Goal: Transaction & Acquisition: Obtain resource

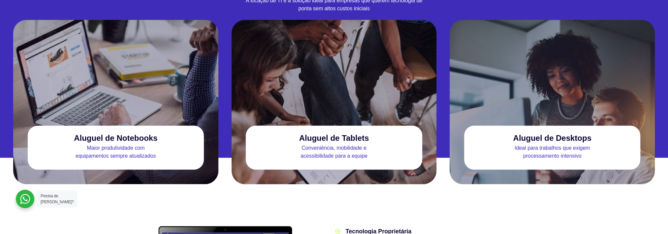
scroll to position [627, 0]
click at [118, 143] on p "Maior produtividade com equipamentos sempre atualizados" at bounding box center [116, 151] width 176 height 16
click at [118, 133] on h3 "Aluguel de Notebooks" at bounding box center [115, 137] width 83 height 9
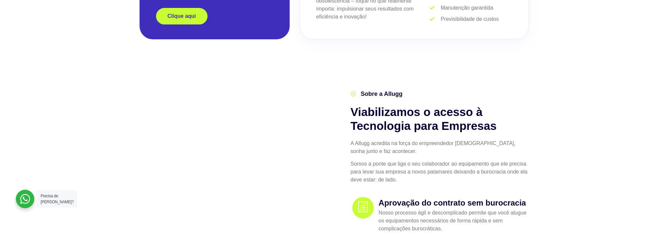
scroll to position [132, 0]
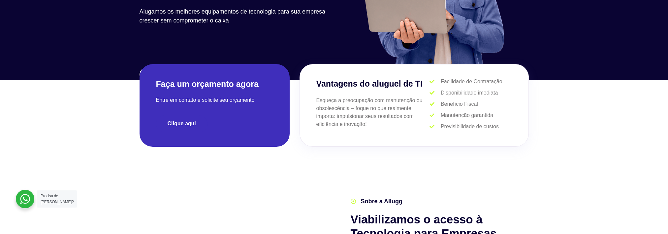
drag, startPoint x: 175, startPoint y: 122, endPoint x: 172, endPoint y: 121, distance: 3.4
click at [175, 122] on span "Clique aqui" at bounding box center [182, 123] width 28 height 5
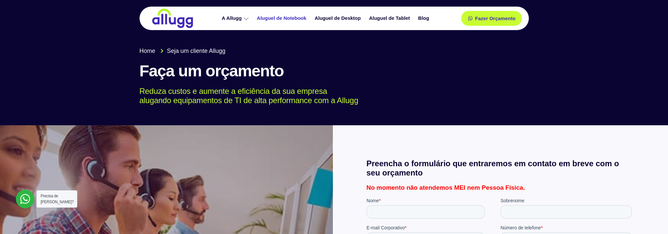
click at [289, 21] on link "Aluguel de Notebook" at bounding box center [283, 19] width 58 height 12
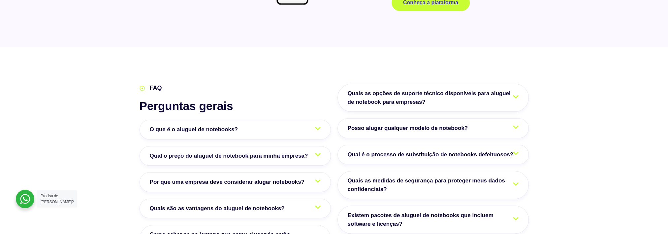
scroll to position [1056, 0]
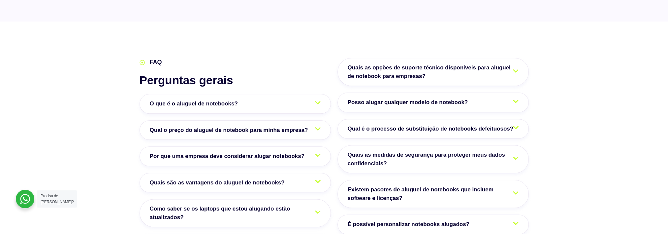
click at [260, 126] on span "Qual o preço do aluguel de notebook para minha empresa?" at bounding box center [231, 130] width 162 height 9
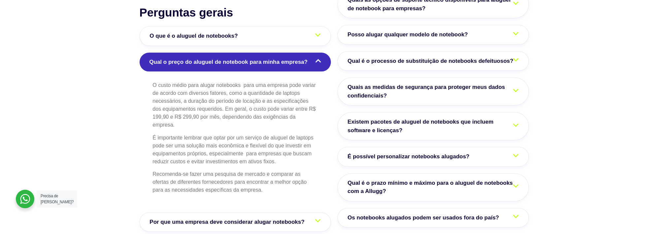
scroll to position [1188, 0]
